Goal: Communication & Community: Answer question/provide support

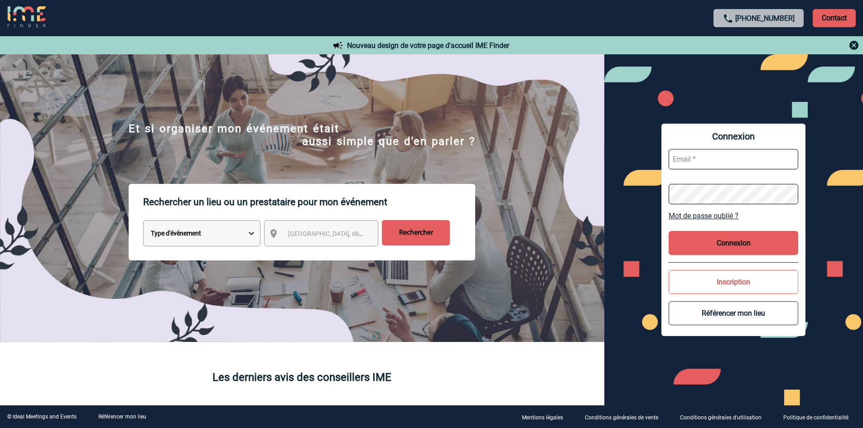
type input "ju.richard@manitou-group.com"
click at [717, 239] on button "Connexion" at bounding box center [733, 243] width 130 height 24
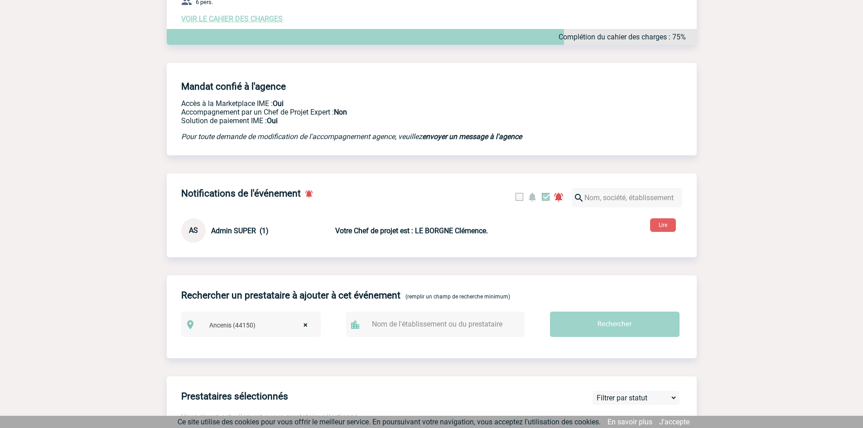
scroll to position [60, 0]
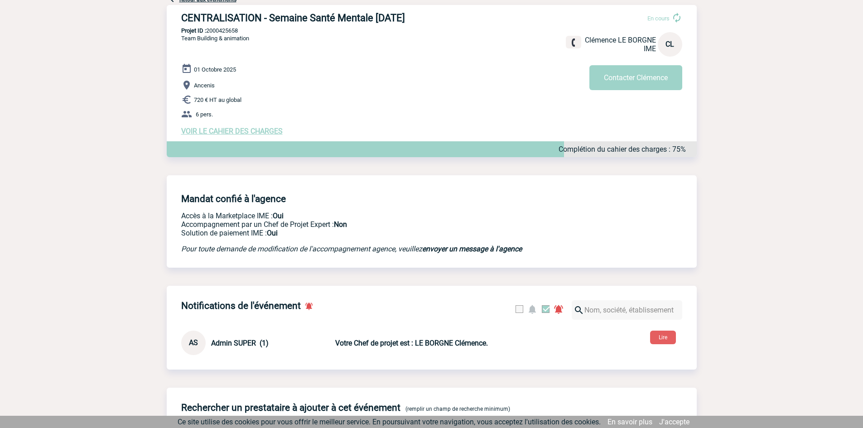
click at [259, 135] on span "VOIR LE CAHIER DES CHARGES" at bounding box center [231, 131] width 101 height 9
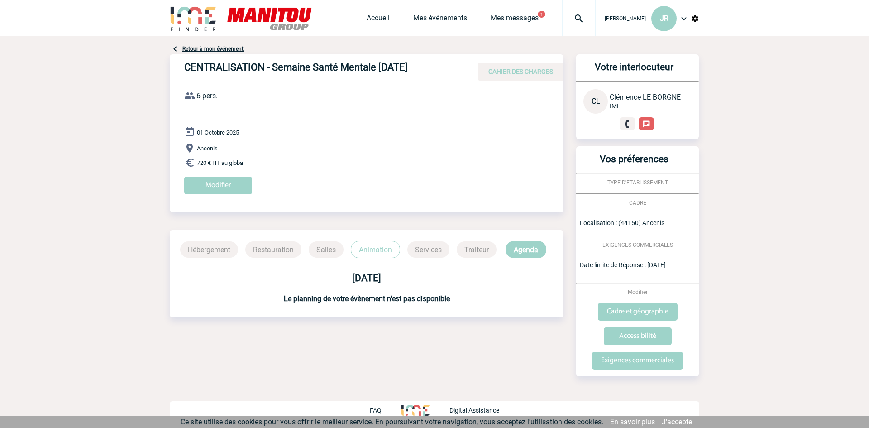
click at [546, 17] on button "1" at bounding box center [542, 14] width 8 height 7
click at [539, 18] on link "Mes messages" at bounding box center [515, 20] width 48 height 13
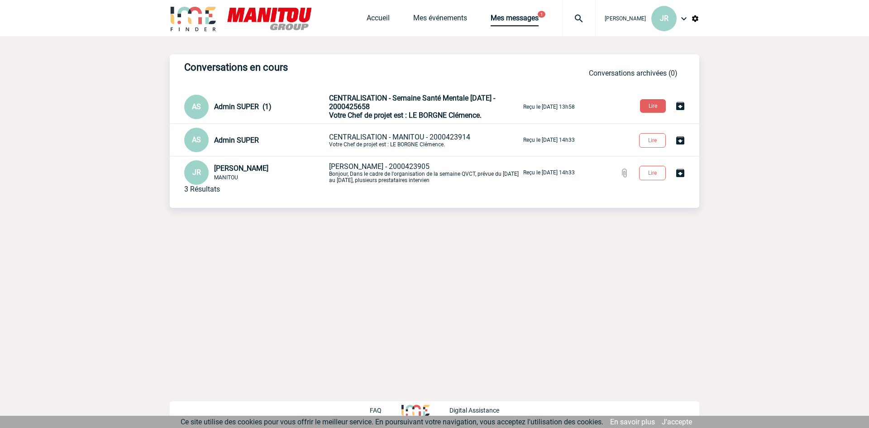
click at [417, 109] on p "CENTRALISATION - Semaine Santé Mentale [DATE] - 2000425658 Votre Chef de projet…" at bounding box center [425, 107] width 192 height 26
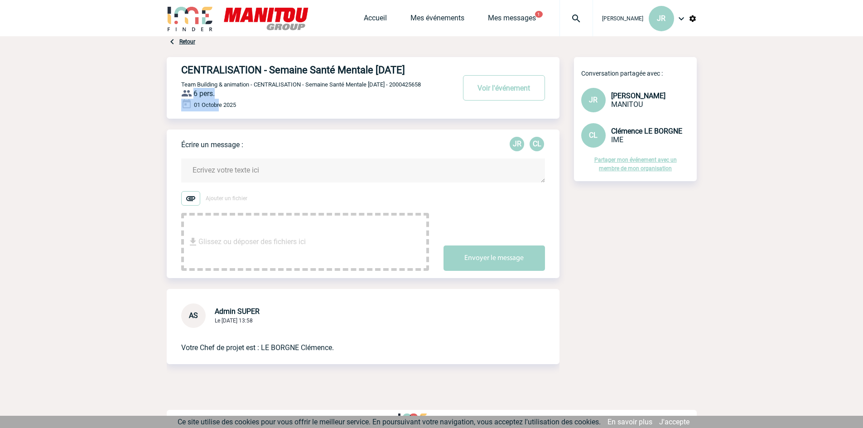
drag, startPoint x: 195, startPoint y: 109, endPoint x: 220, endPoint y: 114, distance: 25.3
click at [220, 111] on div "CENTRALISATION - Semaine Santé Mentale Octobre 2025 Voir l'événement Team Build…" at bounding box center [370, 84] width 378 height 54
click at [523, 13] on div "Accueil Mes événements Mes messages 1 Projet, client Projet, client" at bounding box center [478, 18] width 229 height 36
click at [523, 17] on link "Mes messages" at bounding box center [512, 20] width 48 height 13
